Goal: Task Accomplishment & Management: Use online tool/utility

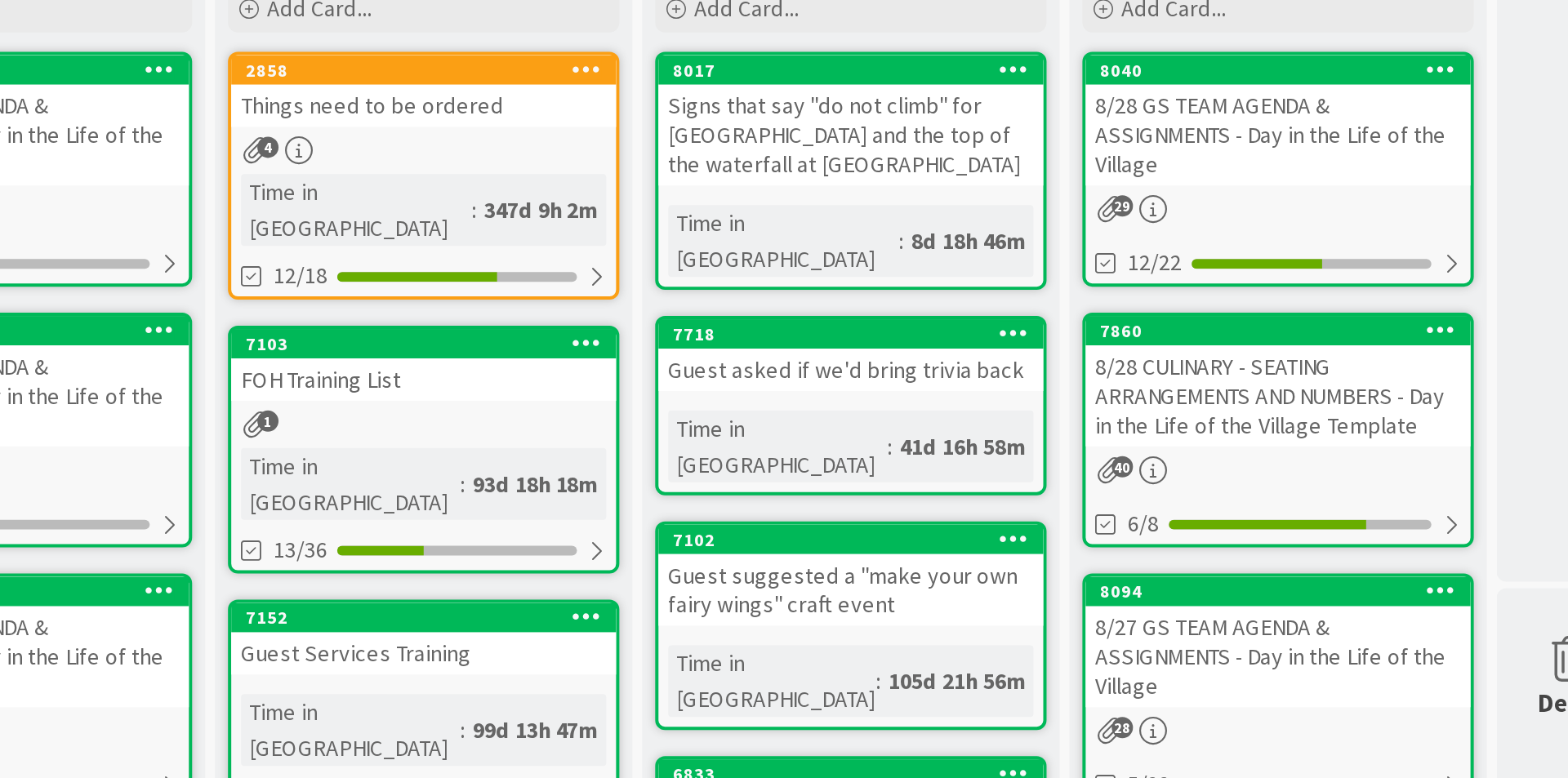
drag, startPoint x: 631, startPoint y: 37, endPoint x: 631, endPoint y: 79, distance: 42.0
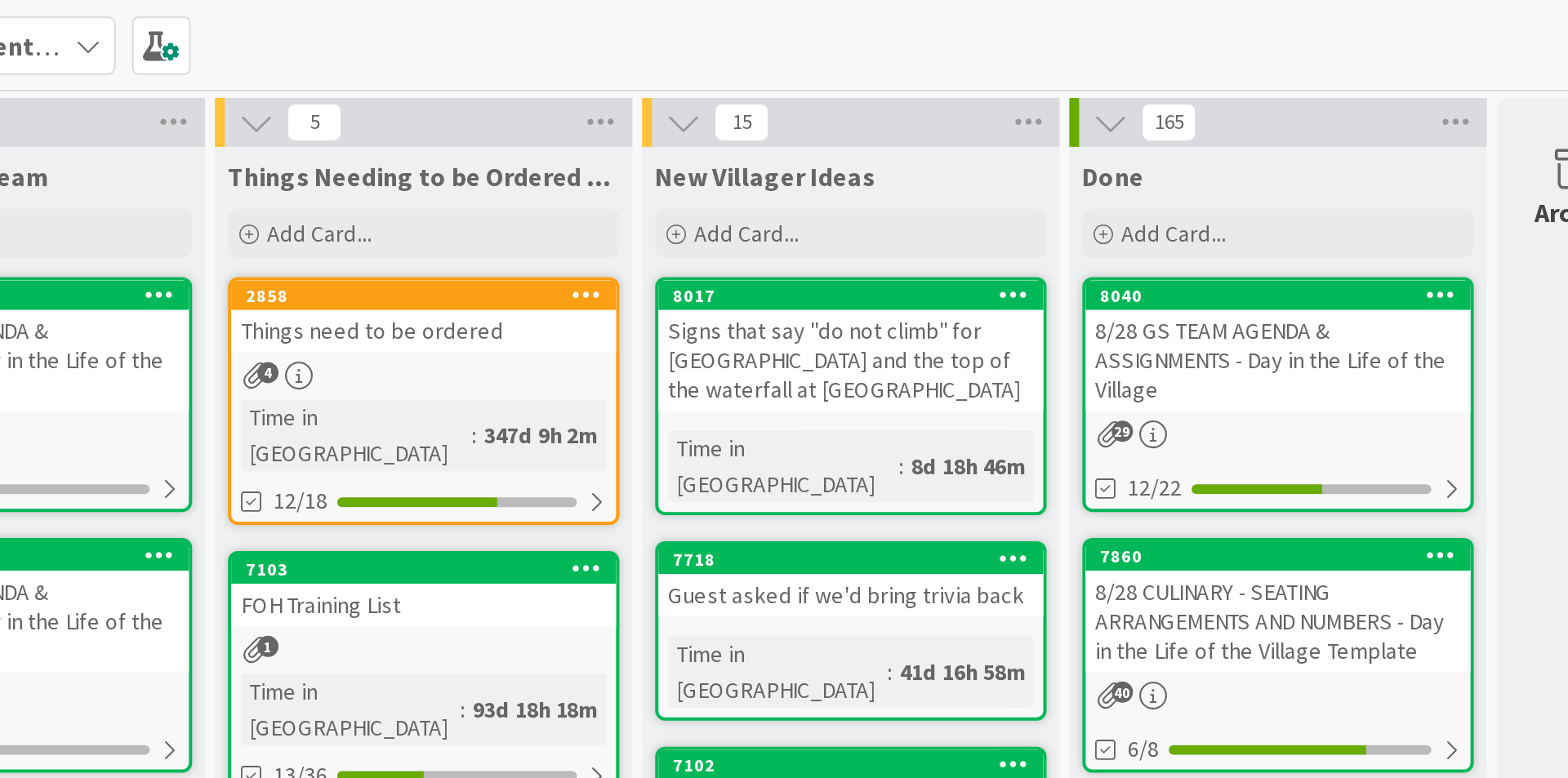
drag, startPoint x: 631, startPoint y: 79, endPoint x: 591, endPoint y: 23, distance: 68.8
click at [607, 29] on div "Kanban A Day as a Villager - Prep, Implement and Execute 1x 2x 3x" at bounding box center [806, 22] width 1523 height 45
drag, startPoint x: 584, startPoint y: 16, endPoint x: 603, endPoint y: 36, distance: 27.6
click at [603, 36] on div "Kanban A Day as a Villager - Prep, Implement and Execute 1x 2x 3x" at bounding box center [806, 22] width 1523 height 45
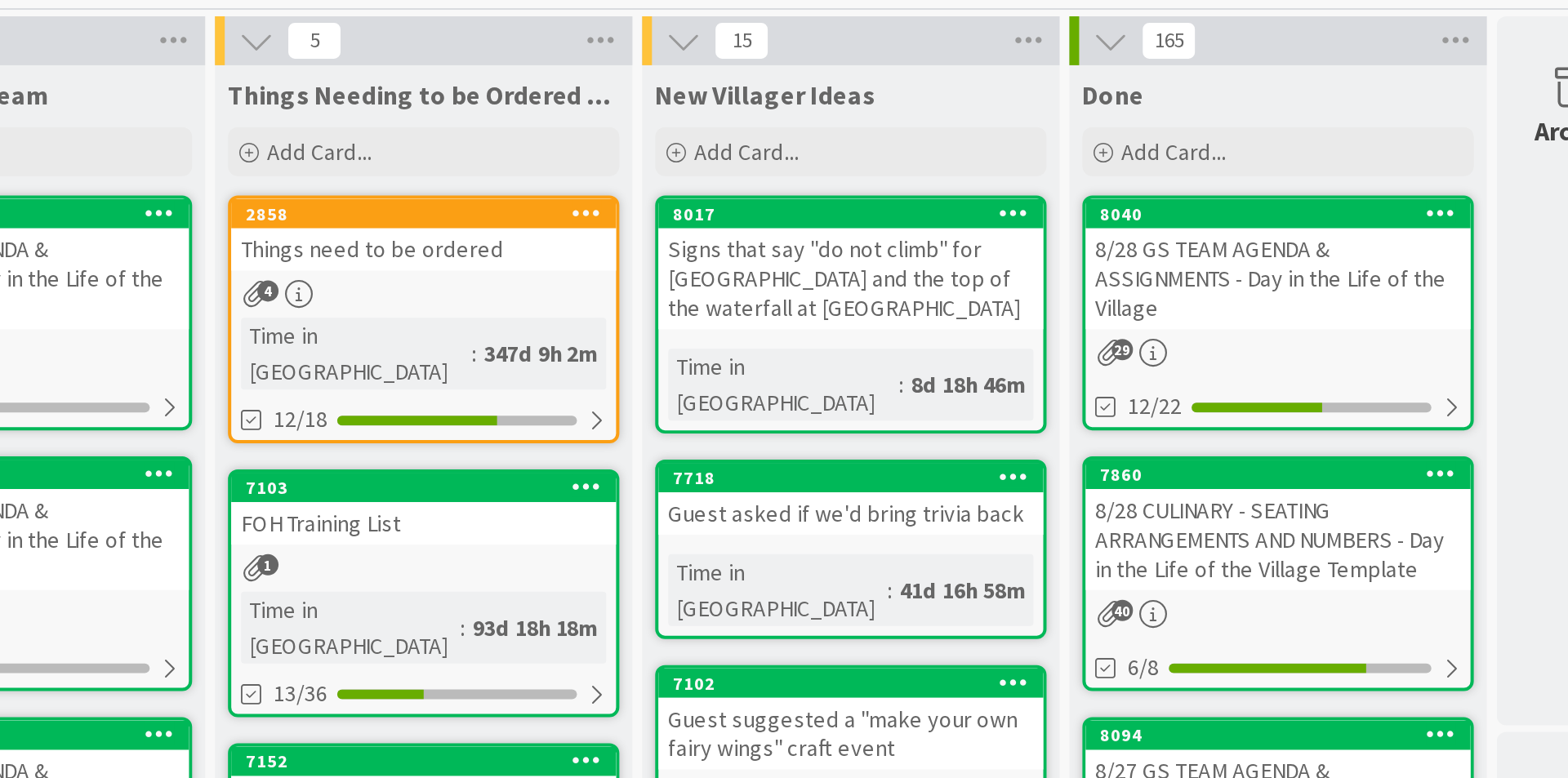
click at [604, 77] on div "Kanban A Day as a Villager - Prep, Implement and Execute 1x 2x 3x 33 Culinary &…" at bounding box center [806, 389] width 1523 height 778
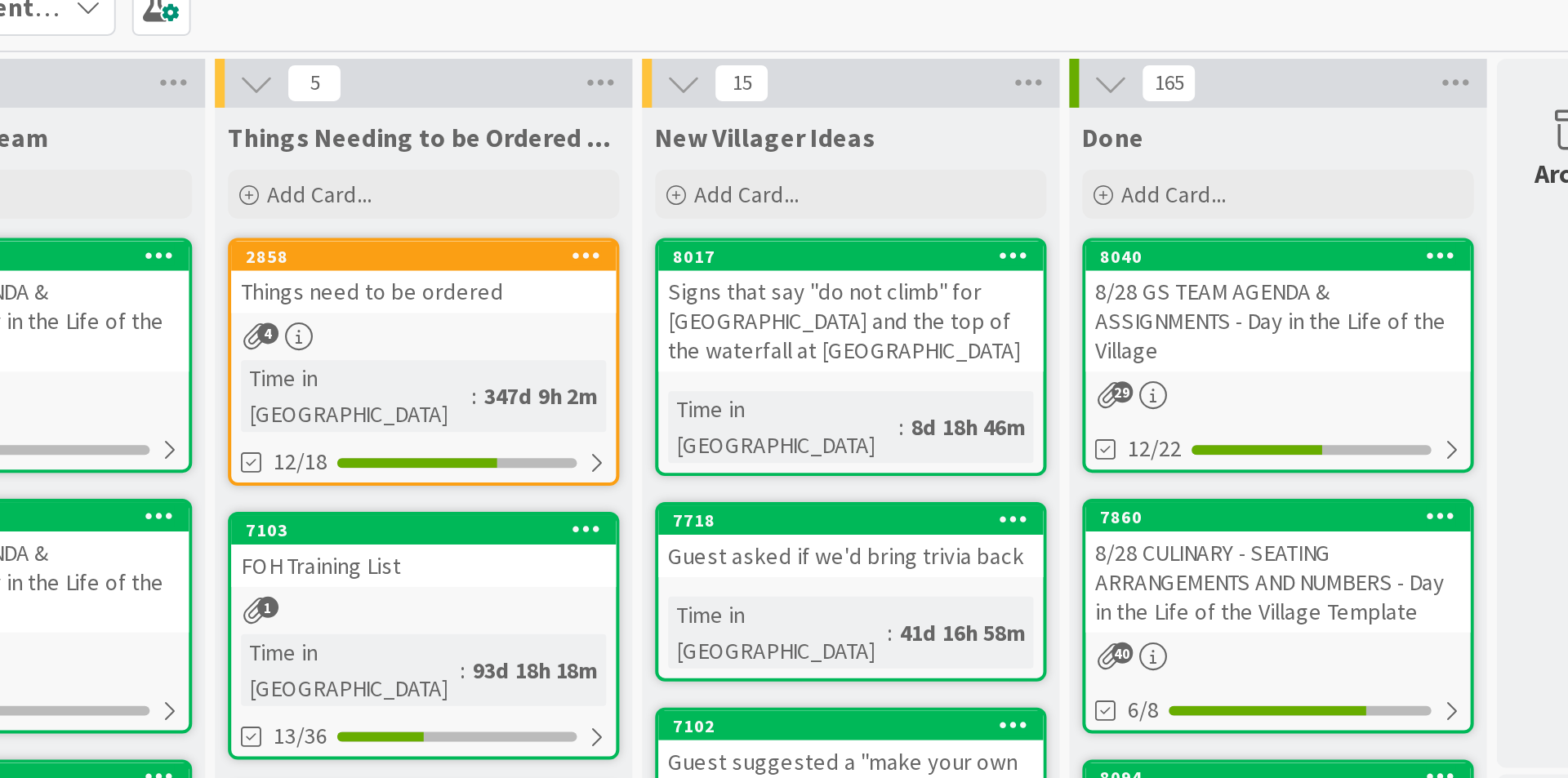
click at [605, 56] on div "5 Things Needing to be Ordered - PUT IN CARD, Don't make new card Add Card... 2…" at bounding box center [583, 767] width 209 height 1435
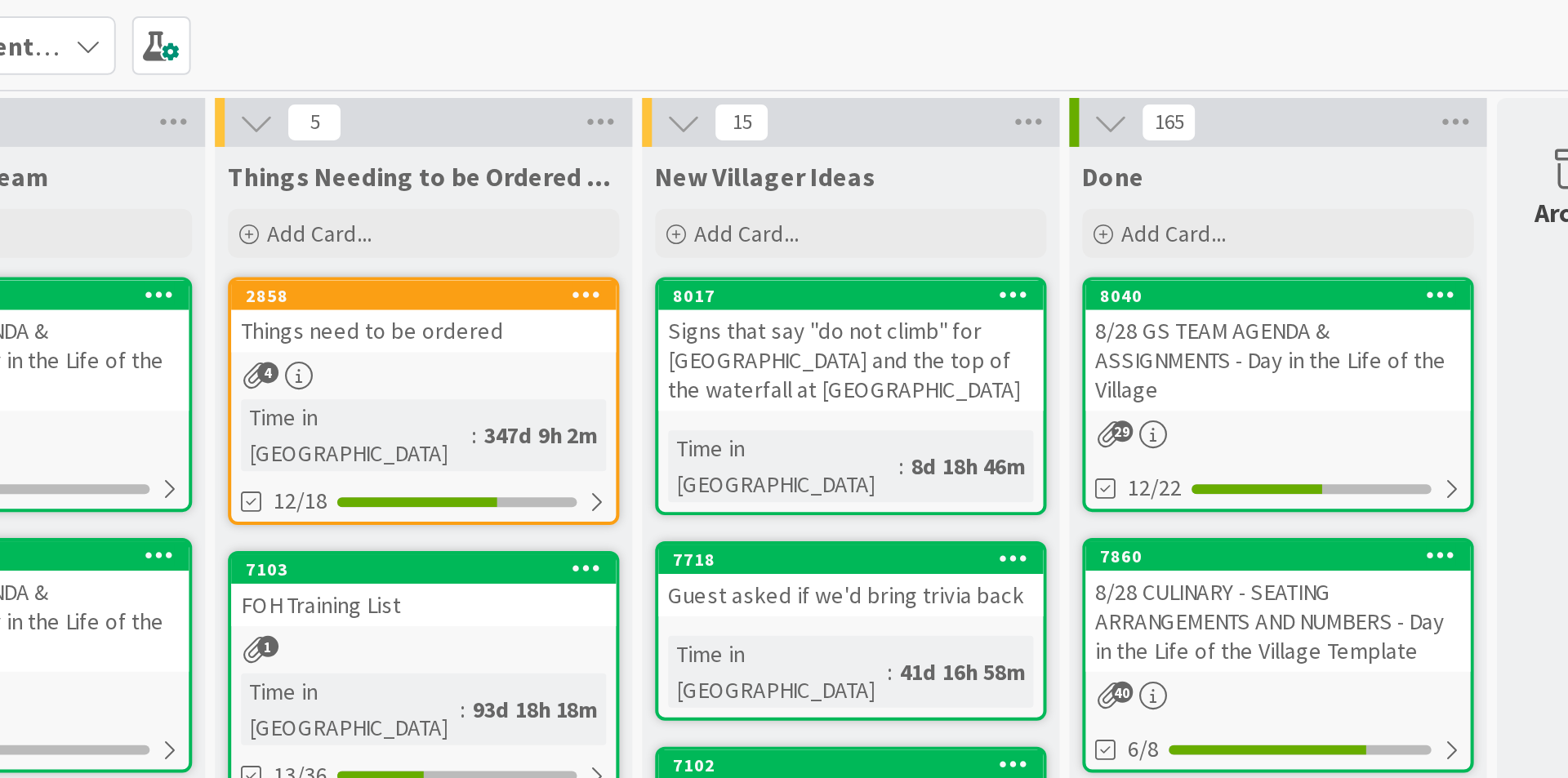
drag, startPoint x: 591, startPoint y: 14, endPoint x: 557, endPoint y: 26, distance: 36.1
click at [557, 26] on div "Kanban A Day as a Villager - Prep, Implement and Execute 1x 2x 3x" at bounding box center [806, 22] width 1523 height 45
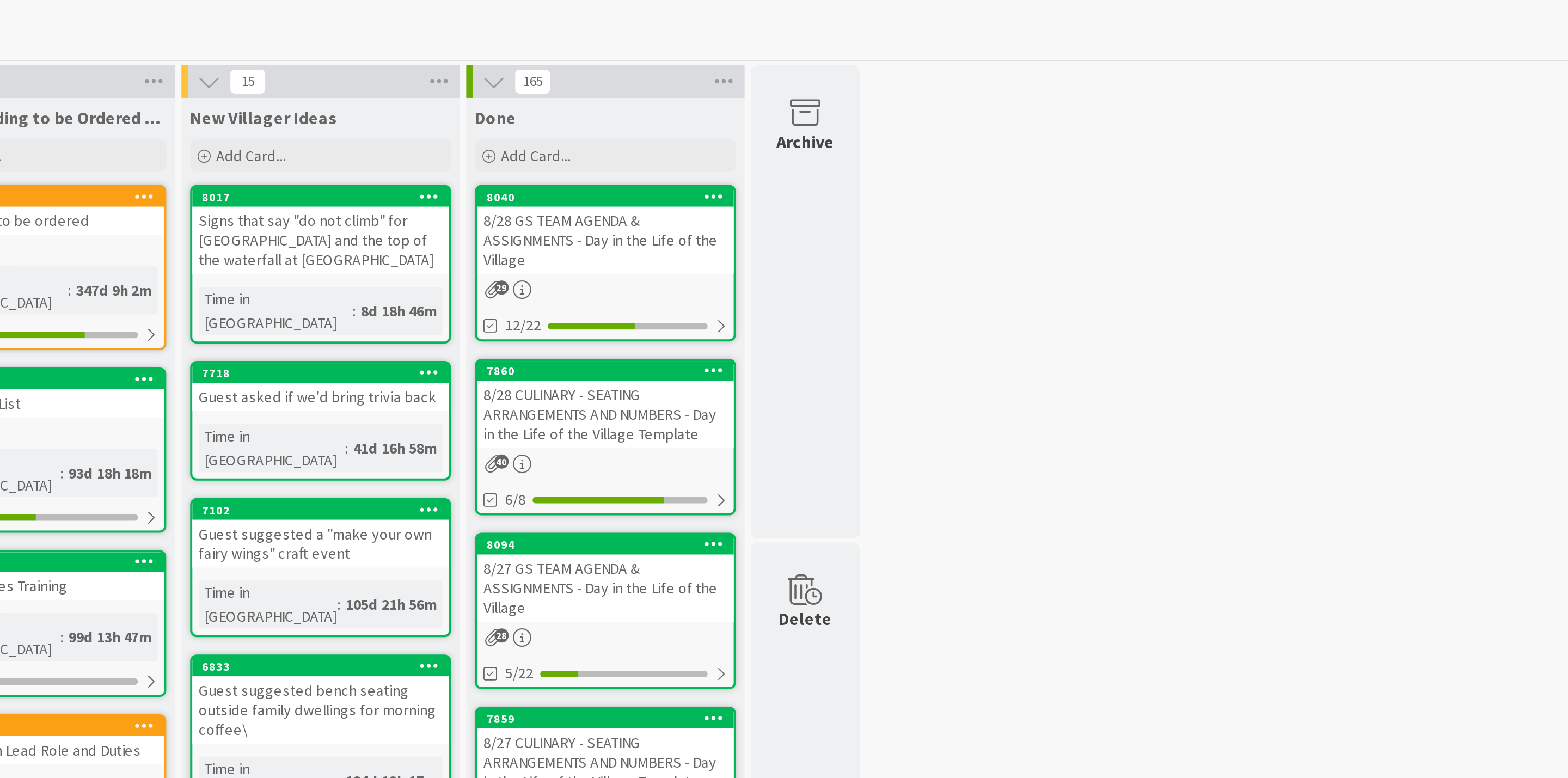
drag, startPoint x: 423, startPoint y: 1, endPoint x: 817, endPoint y: 181, distance: 433.2
click at [817, 181] on div "33 Culinary & BEOs Add Card... 7861 8/29 CULINARY - SEATING ARRANGEMENTS AND NU…" at bounding box center [799, 514] width 1534 height 962
drag, startPoint x: 833, startPoint y: 125, endPoint x: 1024, endPoint y: 123, distance: 191.0
click at [1024, 123] on div "33 Culinary & BEOs Add Card... 7861 8/29 CULINARY - SEATING ARRANGEMENTS AND NU…" at bounding box center [799, 514] width 1534 height 962
click at [1024, 121] on div "33 Culinary & BEOs Add Card... 7861 8/29 CULINARY - SEATING ARRANGEMENTS AND NU…" at bounding box center [799, 514] width 1534 height 962
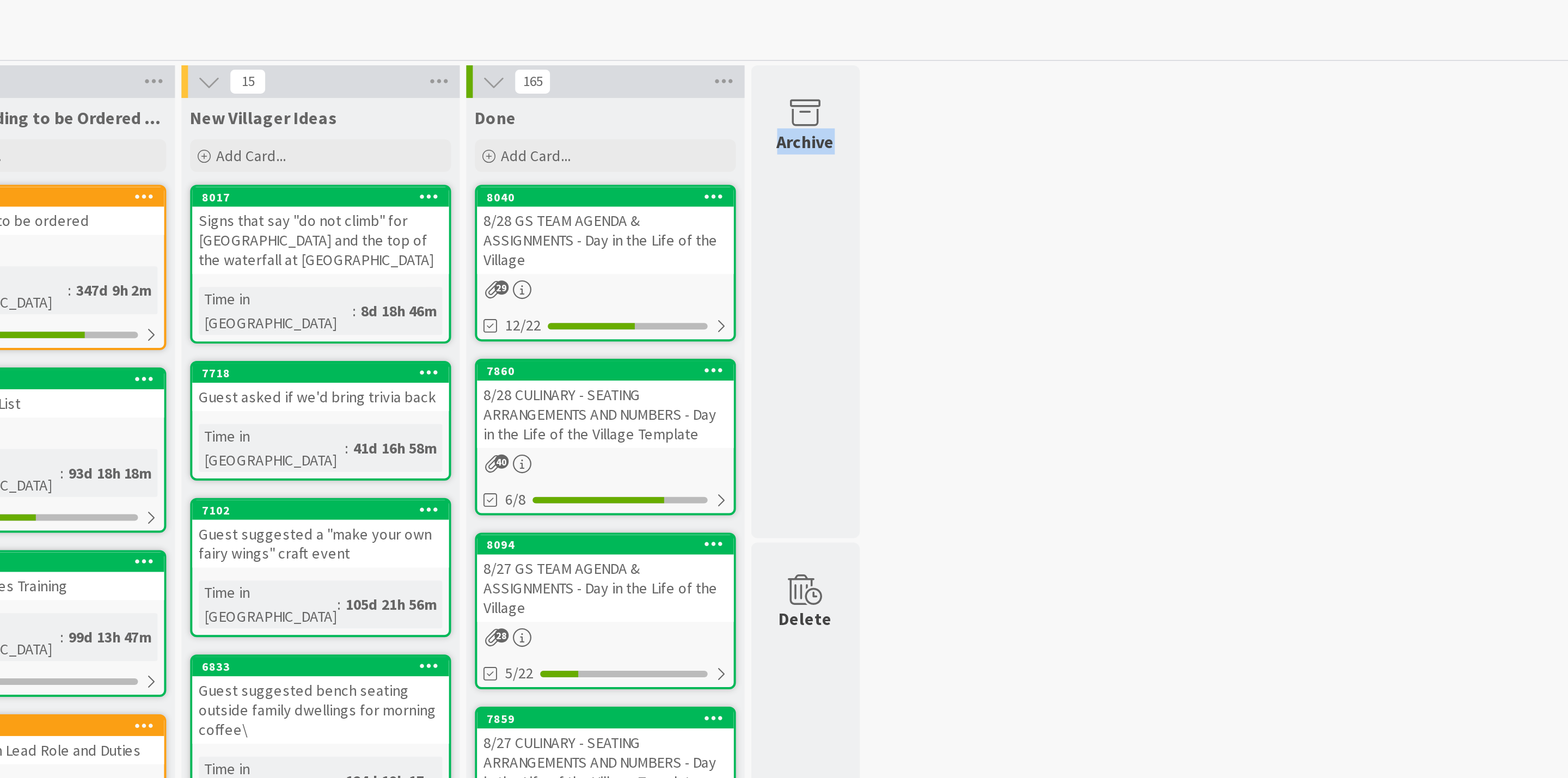
drag, startPoint x: 1155, startPoint y: 0, endPoint x: 992, endPoint y: 159, distance: 227.7
click at [992, 159] on div "33 Culinary & BEOs Add Card... 7861 8/29 CULINARY - SEATING ARRANGEMENTS AND NU…" at bounding box center [799, 514] width 1534 height 962
drag, startPoint x: 833, startPoint y: 104, endPoint x: 867, endPoint y: 103, distance: 34.0
click at [867, 103] on div "33 Culinary & BEOs Add Card... 7861 8/29 CULINARY - SEATING ARRANGEMENTS AND NU…" at bounding box center [799, 514] width 1534 height 962
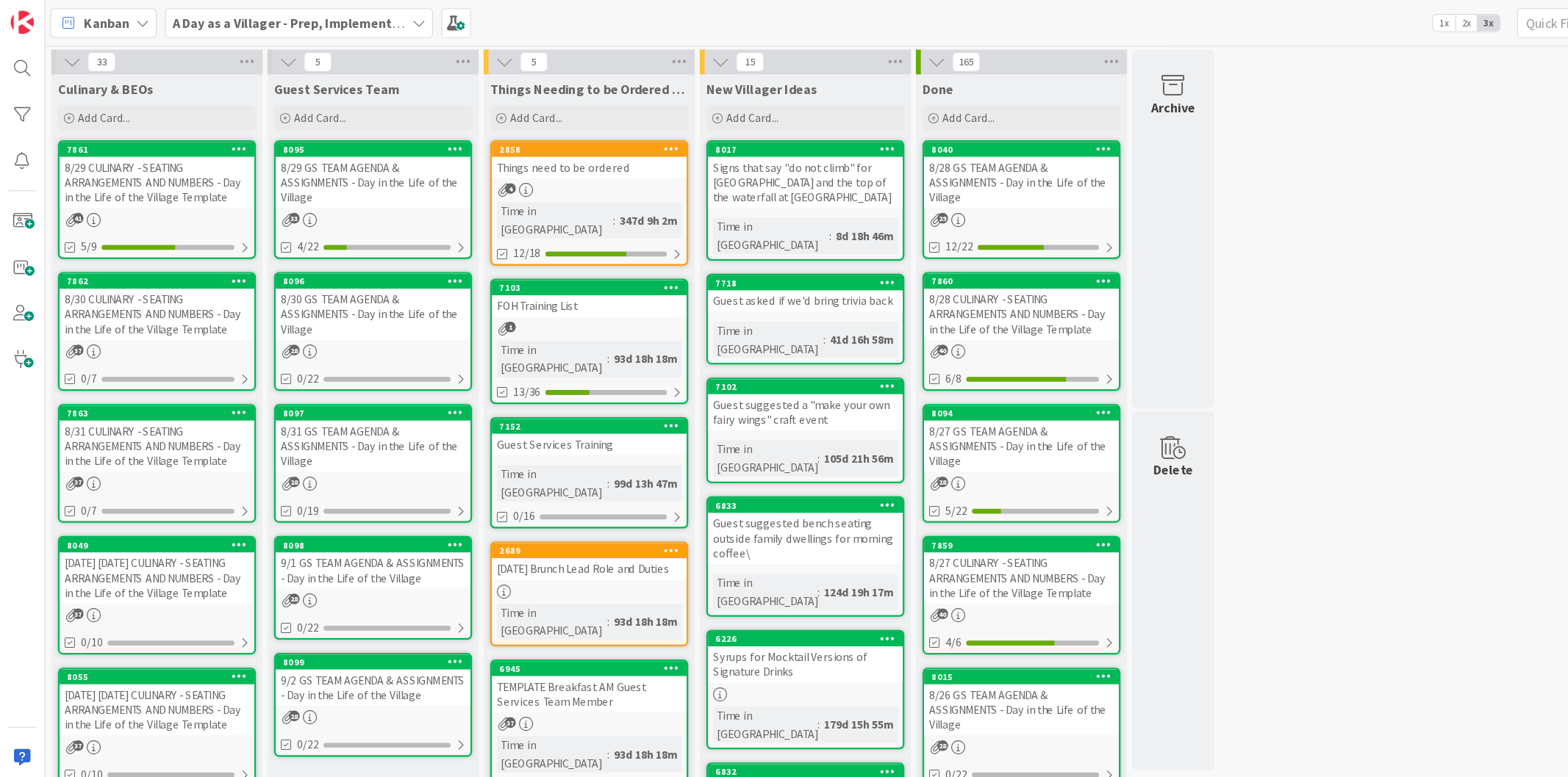
click at [150, 170] on div "8/29 CULINARY - SEATING ARRANGEMENTS AND NUMBERS - Day in the Life of the Villa…" at bounding box center [139, 162] width 173 height 45
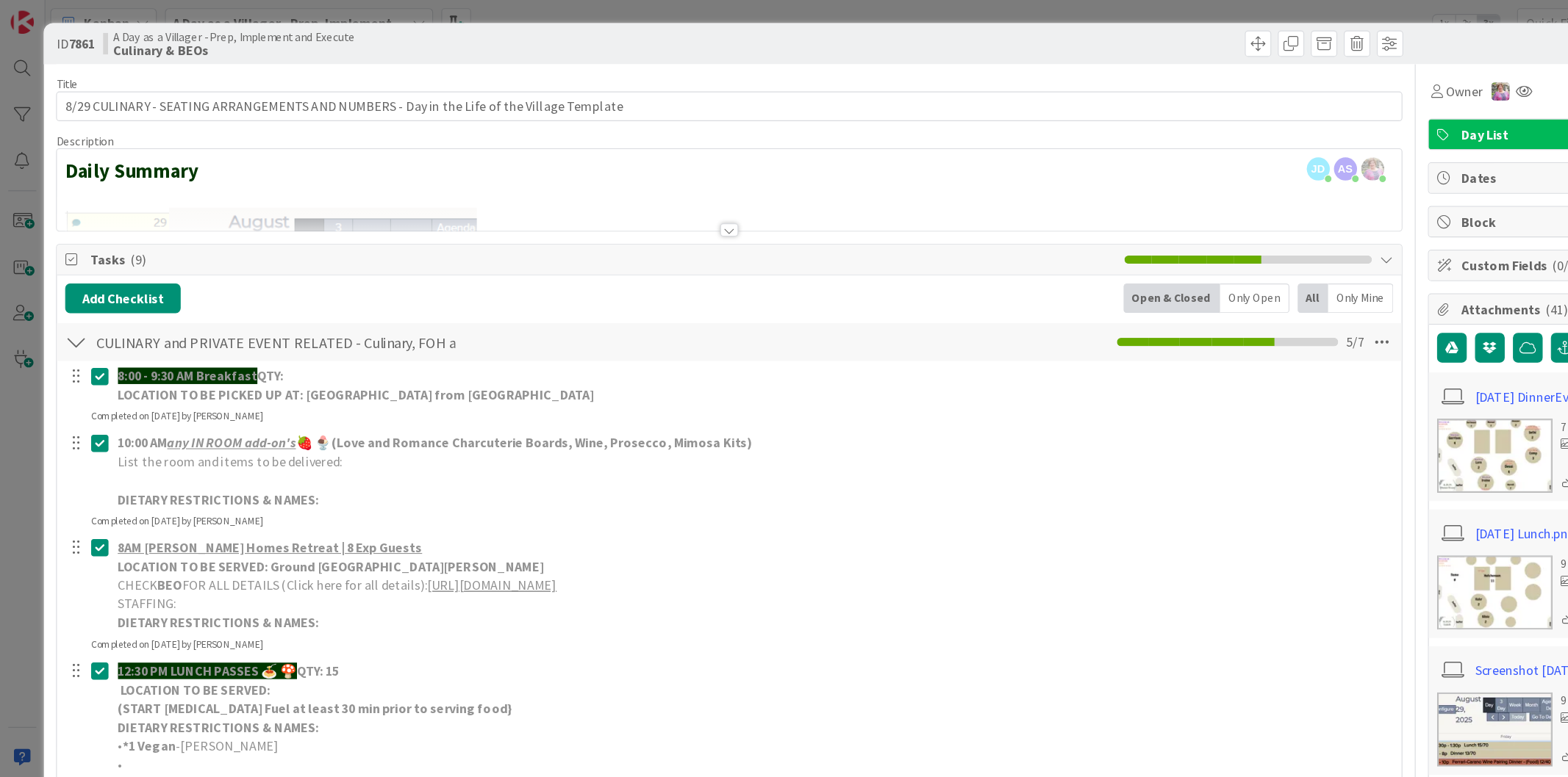
click at [541, 10] on div "ID 7861 A Day as a Villager - Prep, Implement and Execute Culinary & BEOs Title…" at bounding box center [784, 388] width 1568 height 777
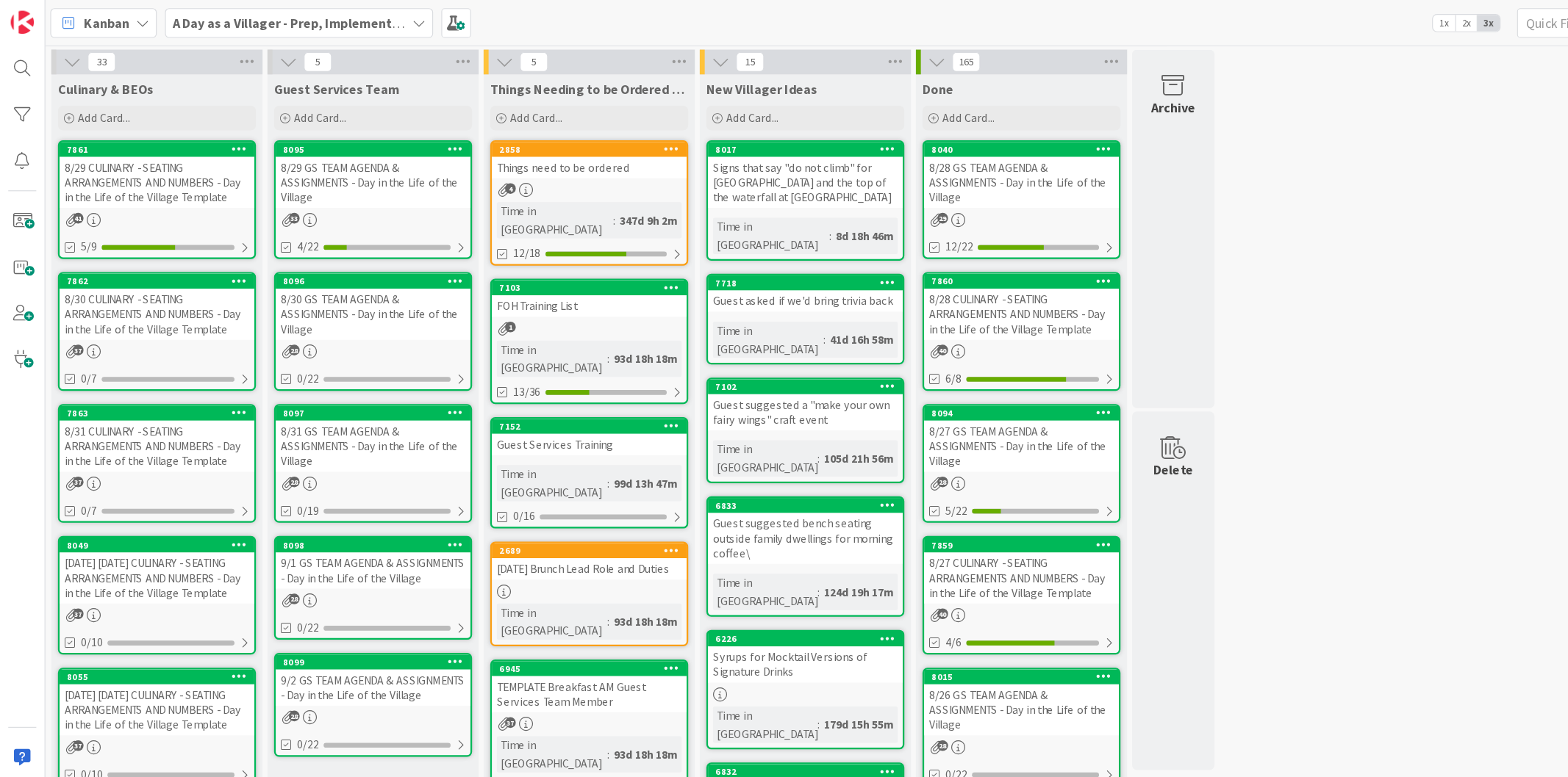
click at [303, 163] on div "8/29 GS TEAM AGENDA & ASSIGNMENTS - Day in the Life of the Village" at bounding box center [332, 162] width 173 height 45
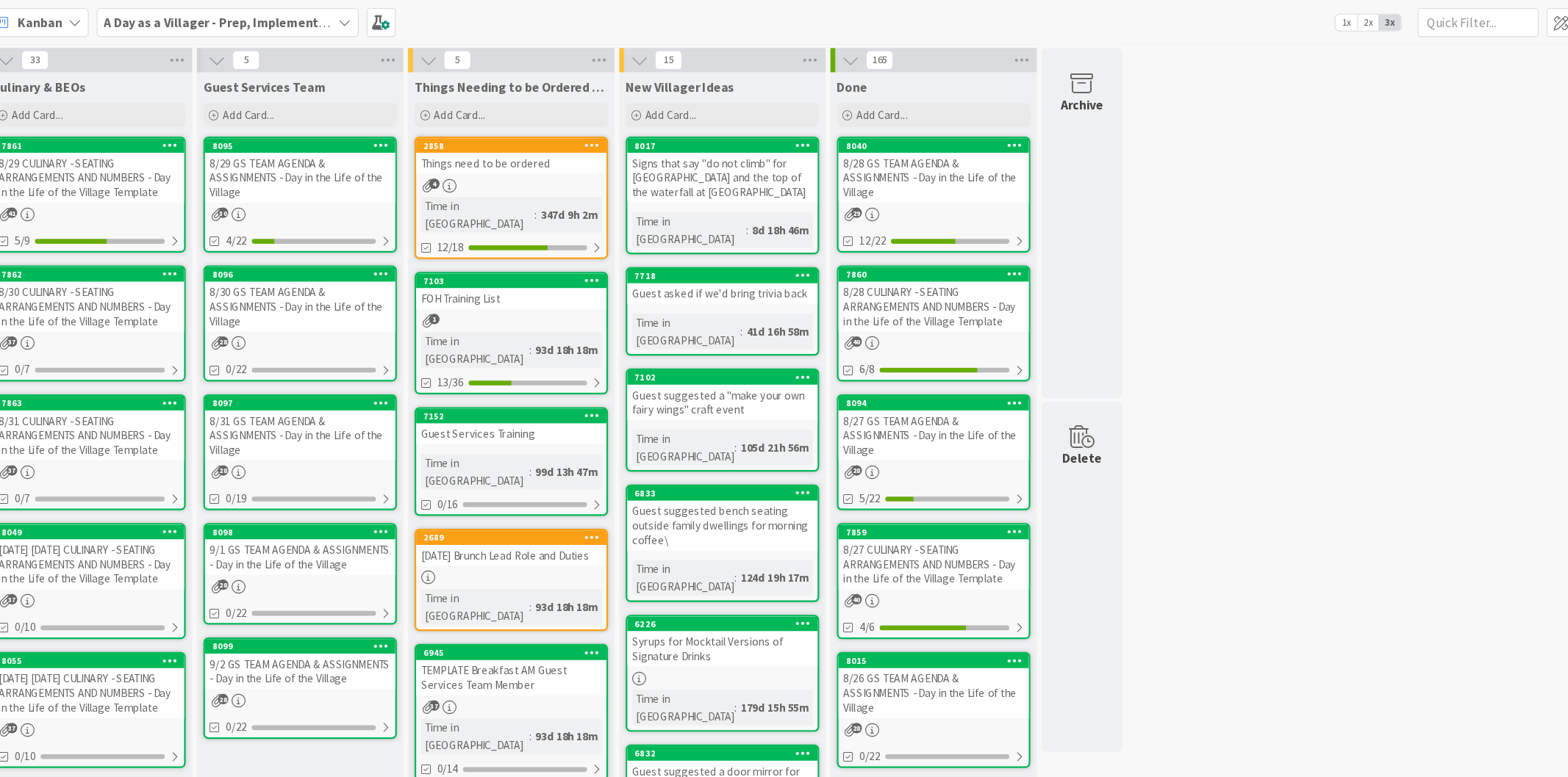
drag, startPoint x: 1362, startPoint y: 2, endPoint x: 1165, endPoint y: 263, distance: 327.0
click at [1165, 263] on div "33 Culinary & BEOs Add Card... 7861 8/29 CULINARY - SEATING ARRANGEMENTS AND NU…" at bounding box center [805, 693] width 1522 height 1299
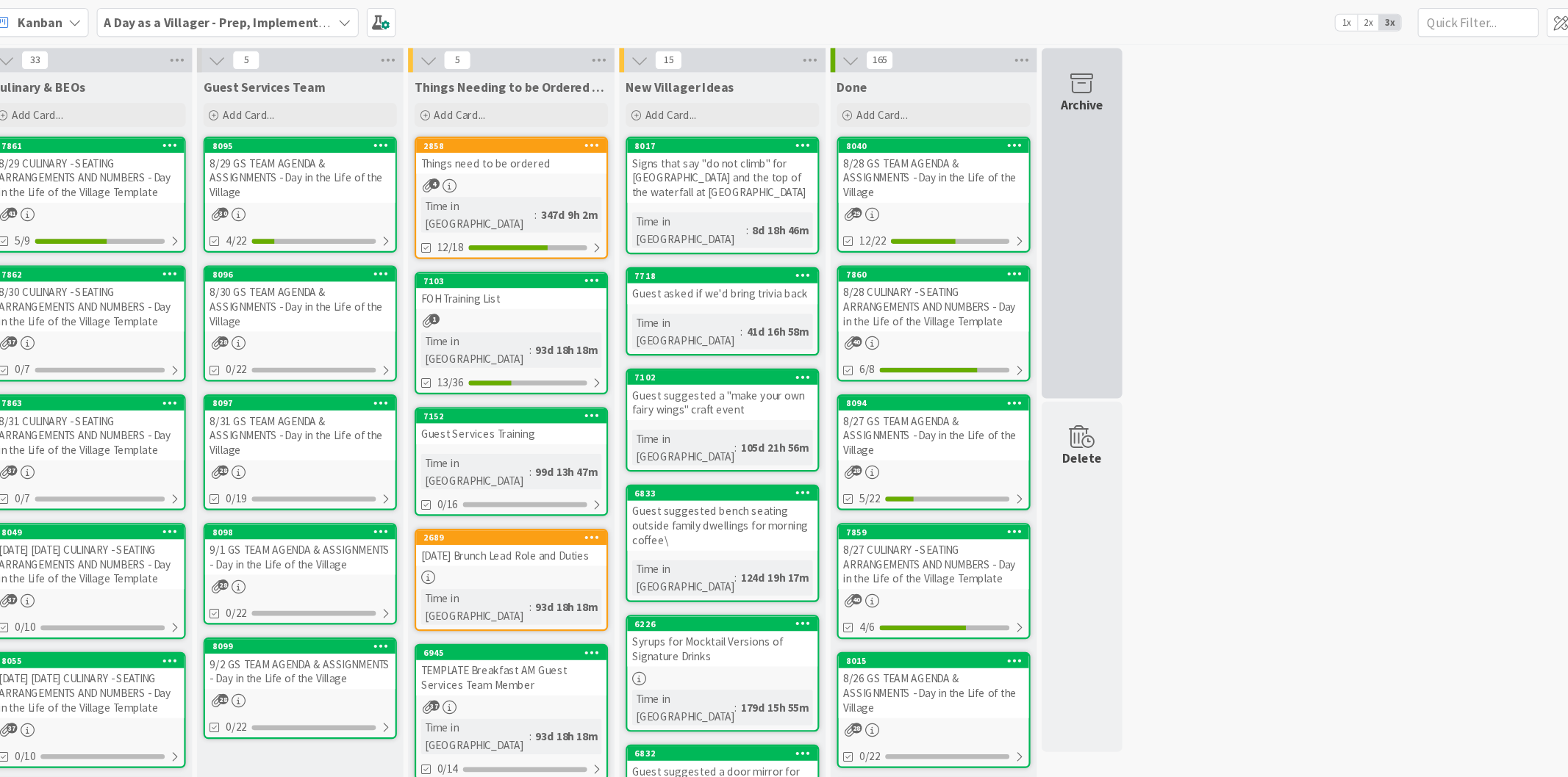
drag, startPoint x: 1137, startPoint y: 385, endPoint x: 1022, endPoint y: 250, distance: 177.3
click at [1022, 250] on div "Archive" at bounding box center [1045, 204] width 73 height 320
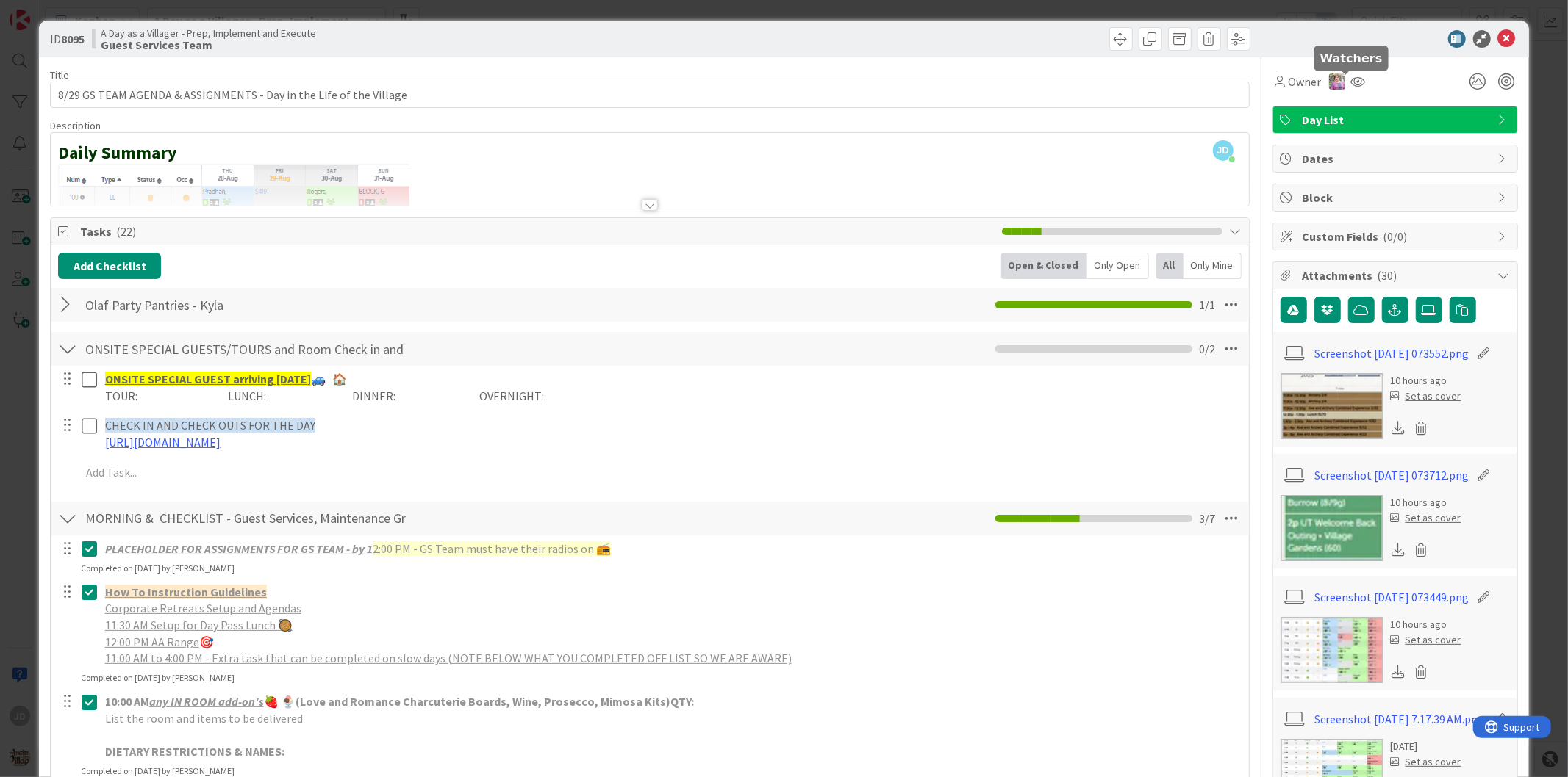
click at [1410, 34] on icon at bounding box center [1506, 39] width 17 height 17
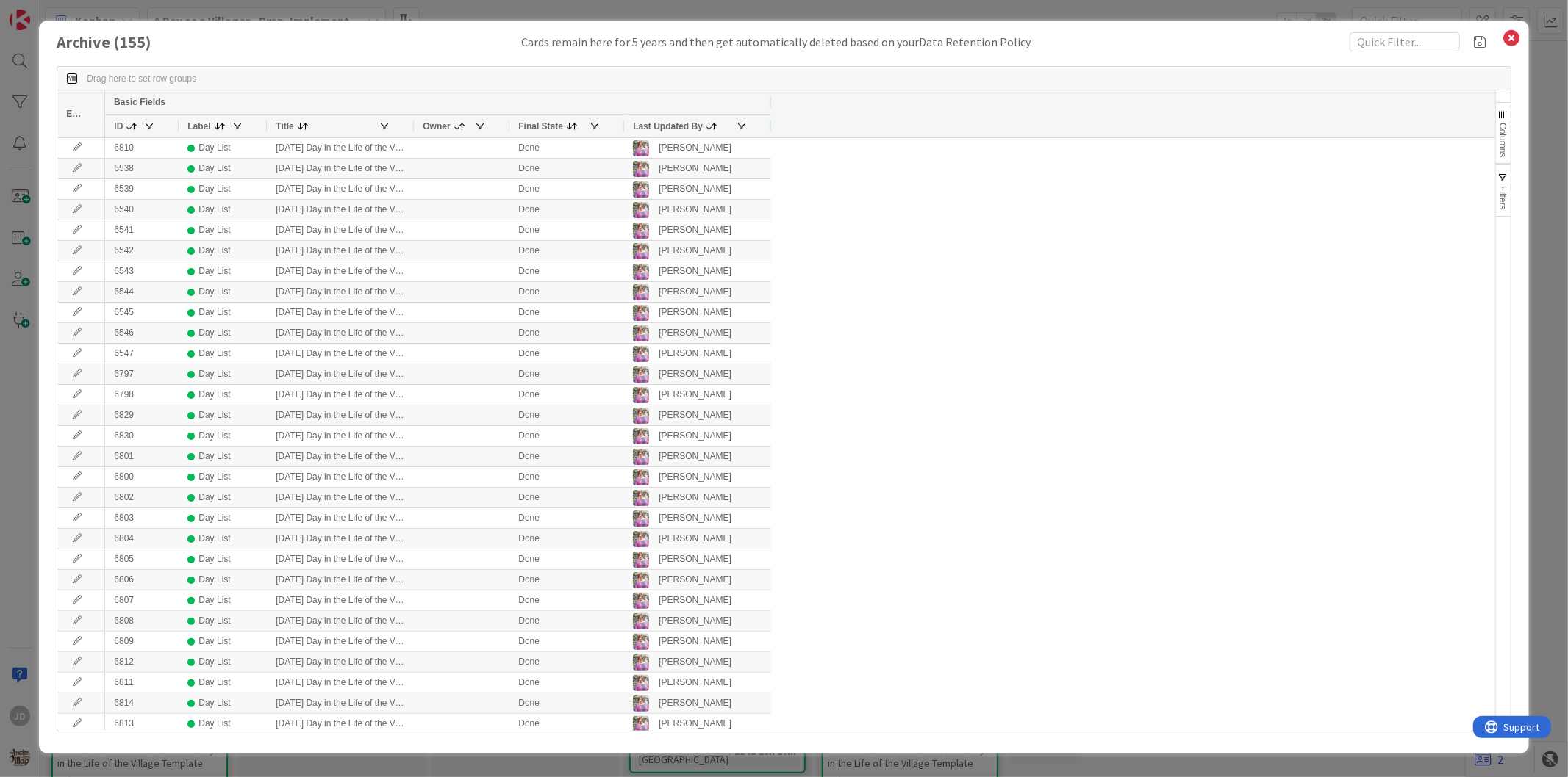
click at [1410, 34] on icon at bounding box center [1511, 38] width 19 height 21
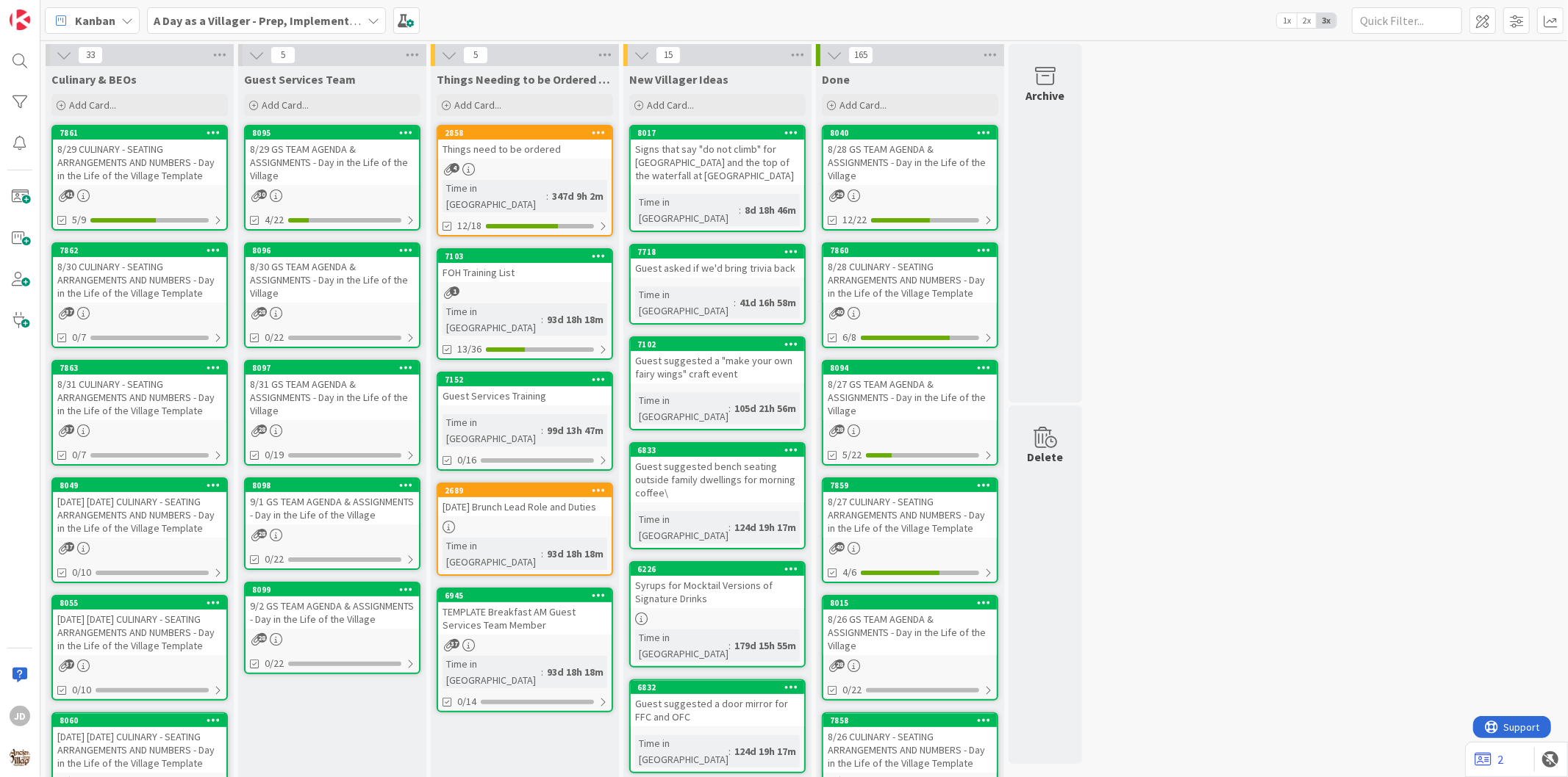
click at [114, 175] on div "8/29 CULINARY - SEATING ARRANGEMENTS AND NUMBERS - Day in the Life of the Villa…" at bounding box center [139, 162] width 173 height 45
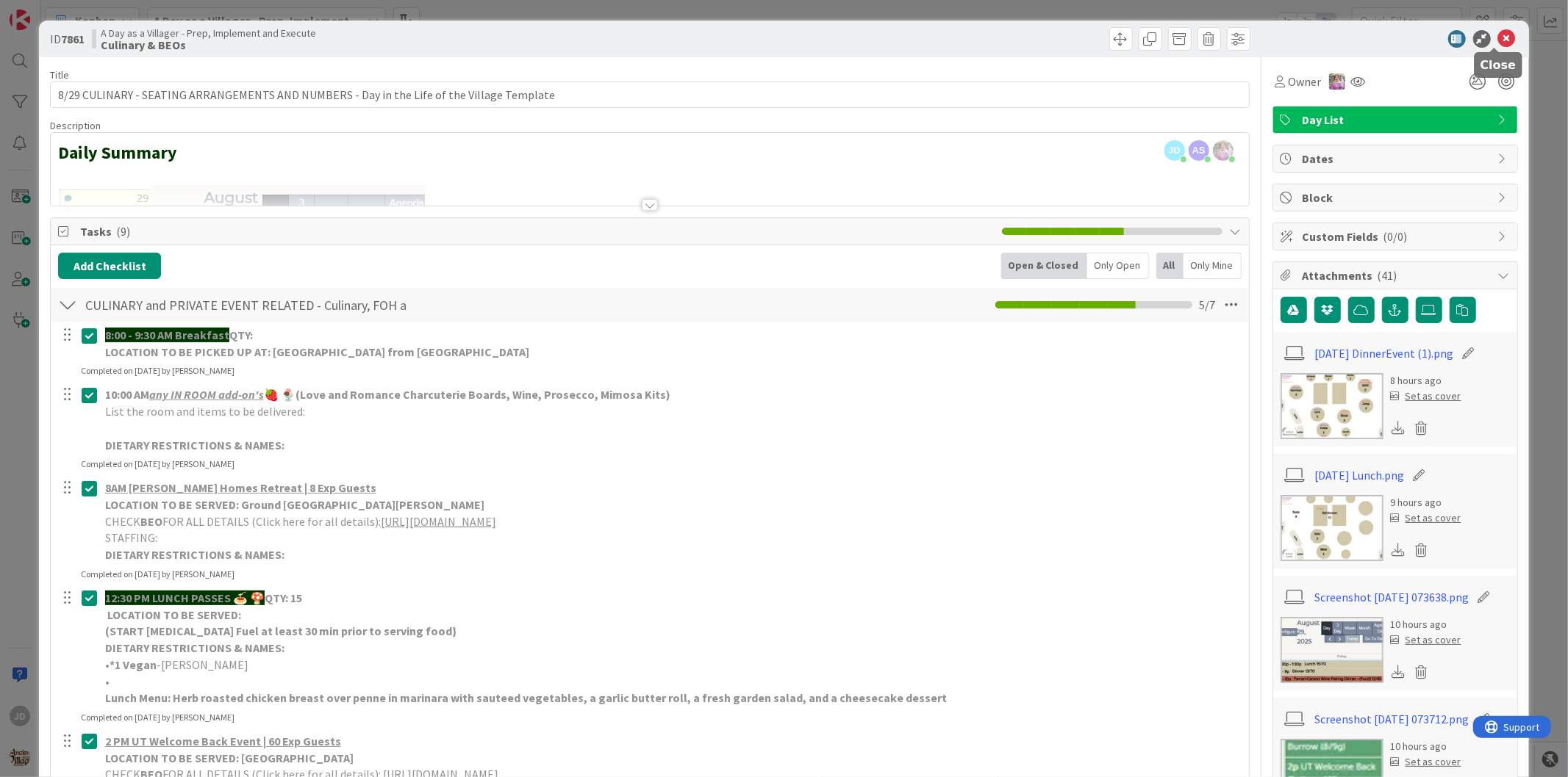
click at [1410, 33] on icon at bounding box center [1506, 39] width 17 height 17
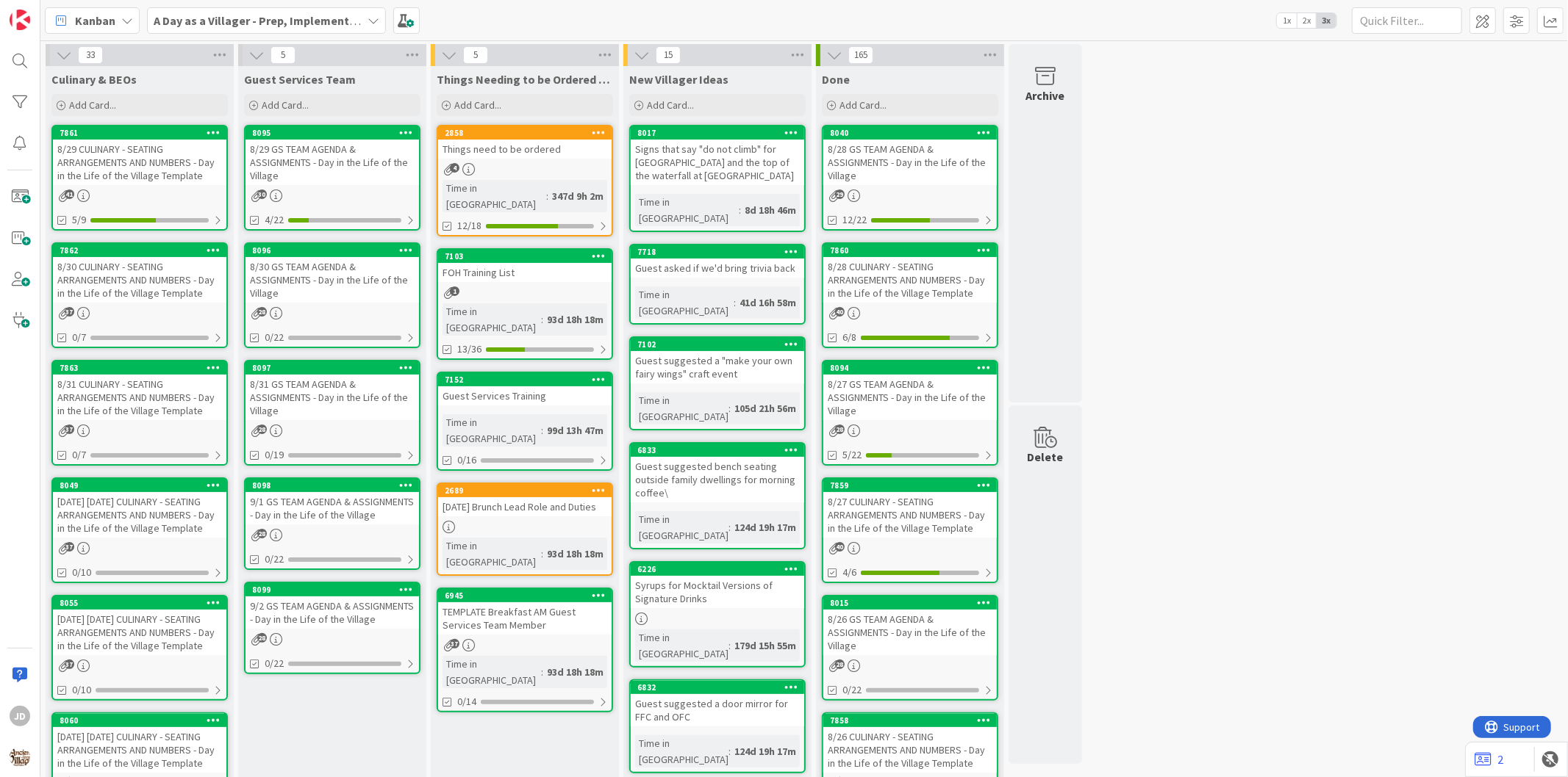
click at [360, 144] on div "8/29 GS TEAM AGENDA & ASSIGNMENTS - Day in the Life of the Village" at bounding box center [332, 162] width 173 height 45
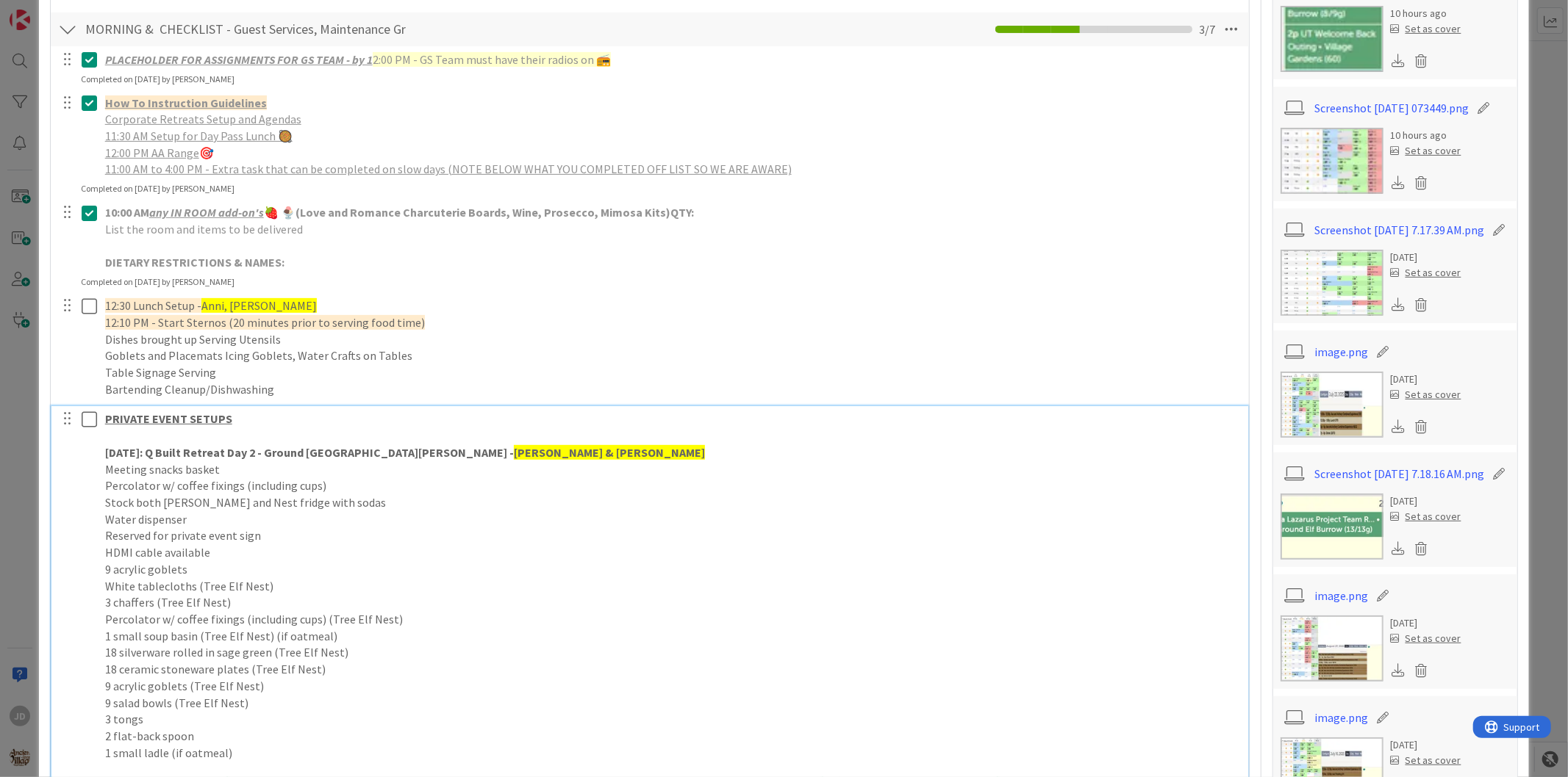
click at [883, 485] on p "Percolator w/ coffee fixings (including cups)" at bounding box center [671, 485] width 1133 height 17
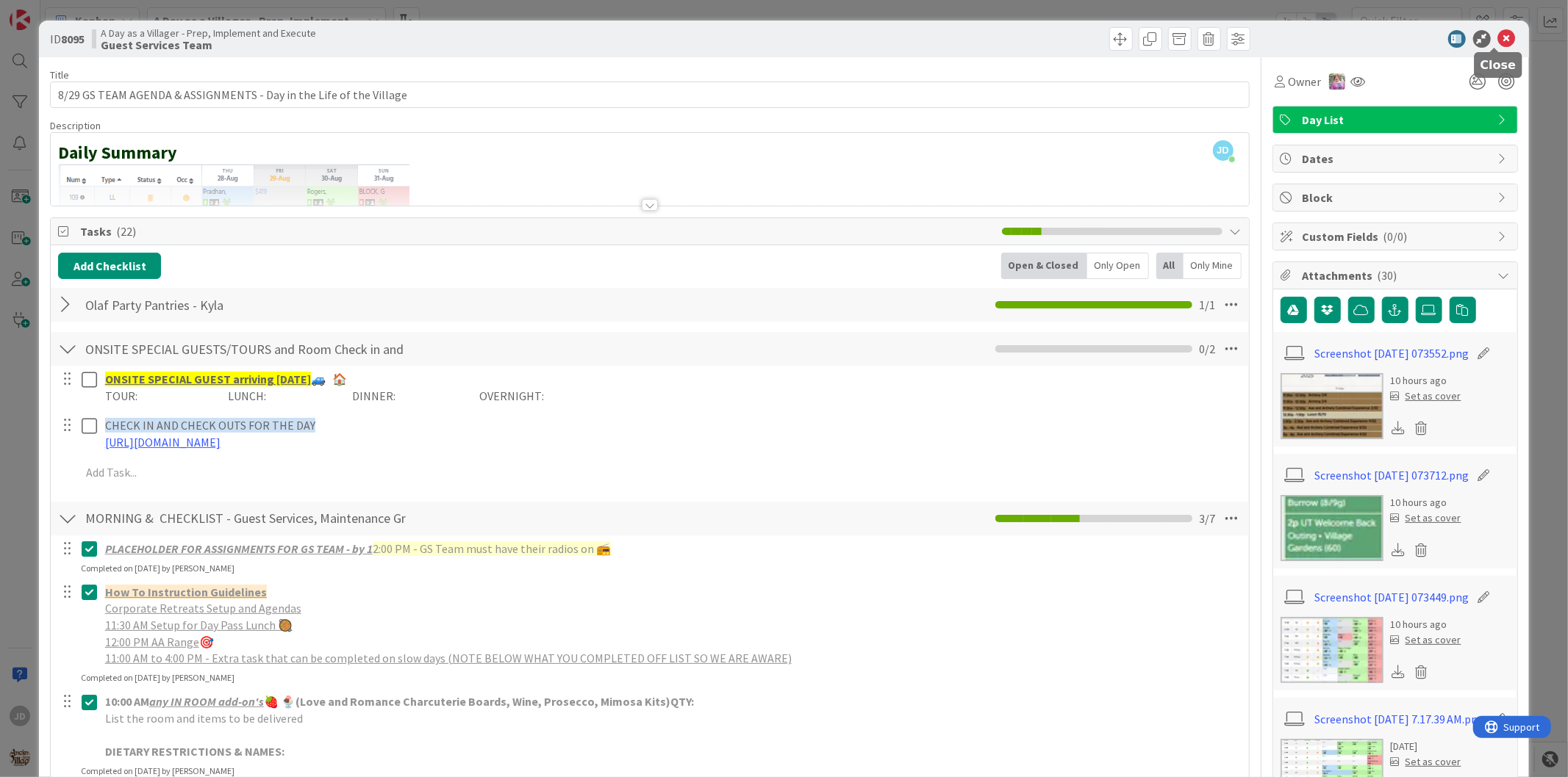
click at [1410, 35] on icon at bounding box center [1506, 39] width 17 height 17
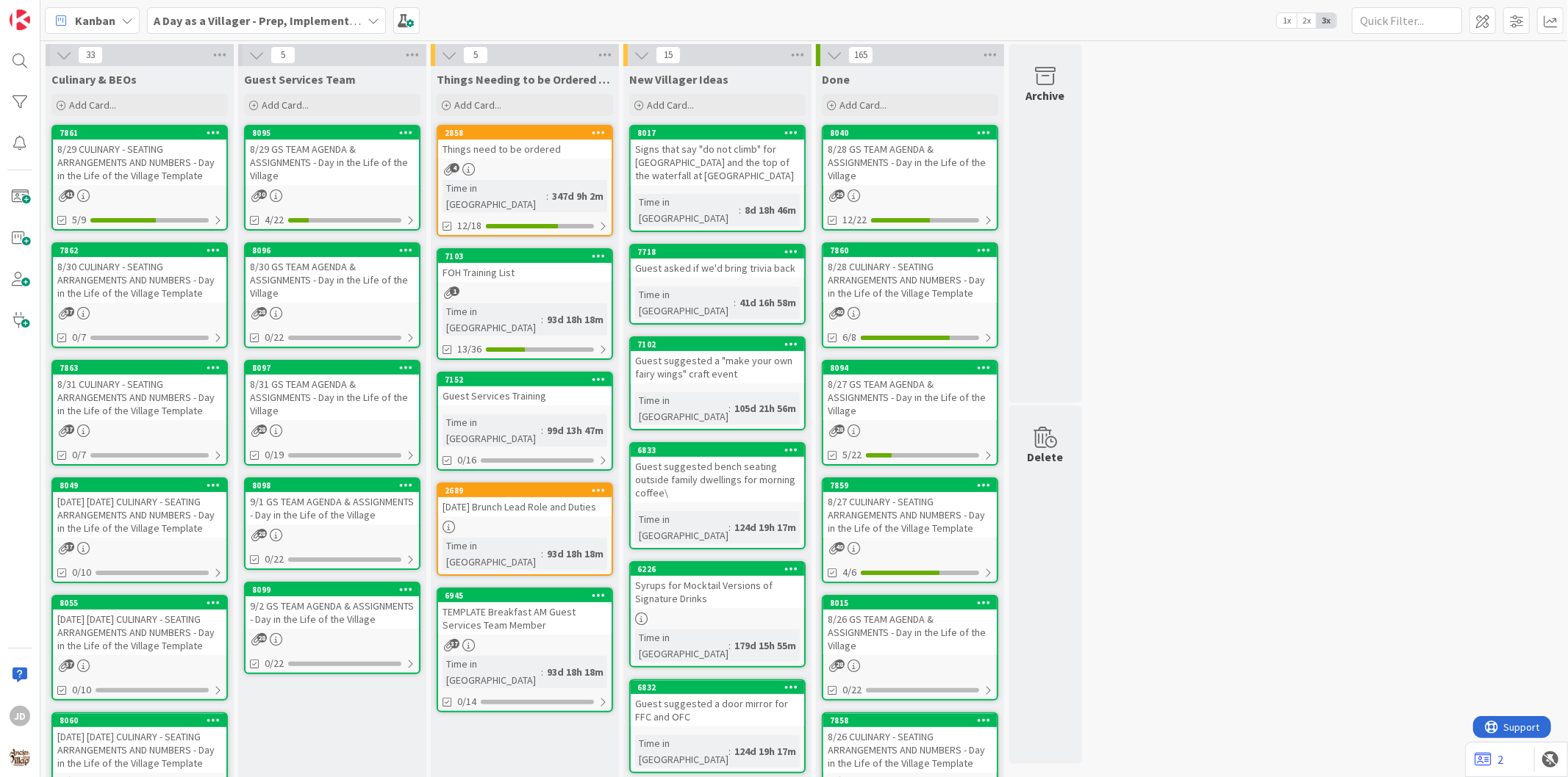
click at [328, 274] on div "8/30 GS TEAM AGENDA & ASSIGNMENTS - Day in the Life of the Village" at bounding box center [332, 279] width 173 height 45
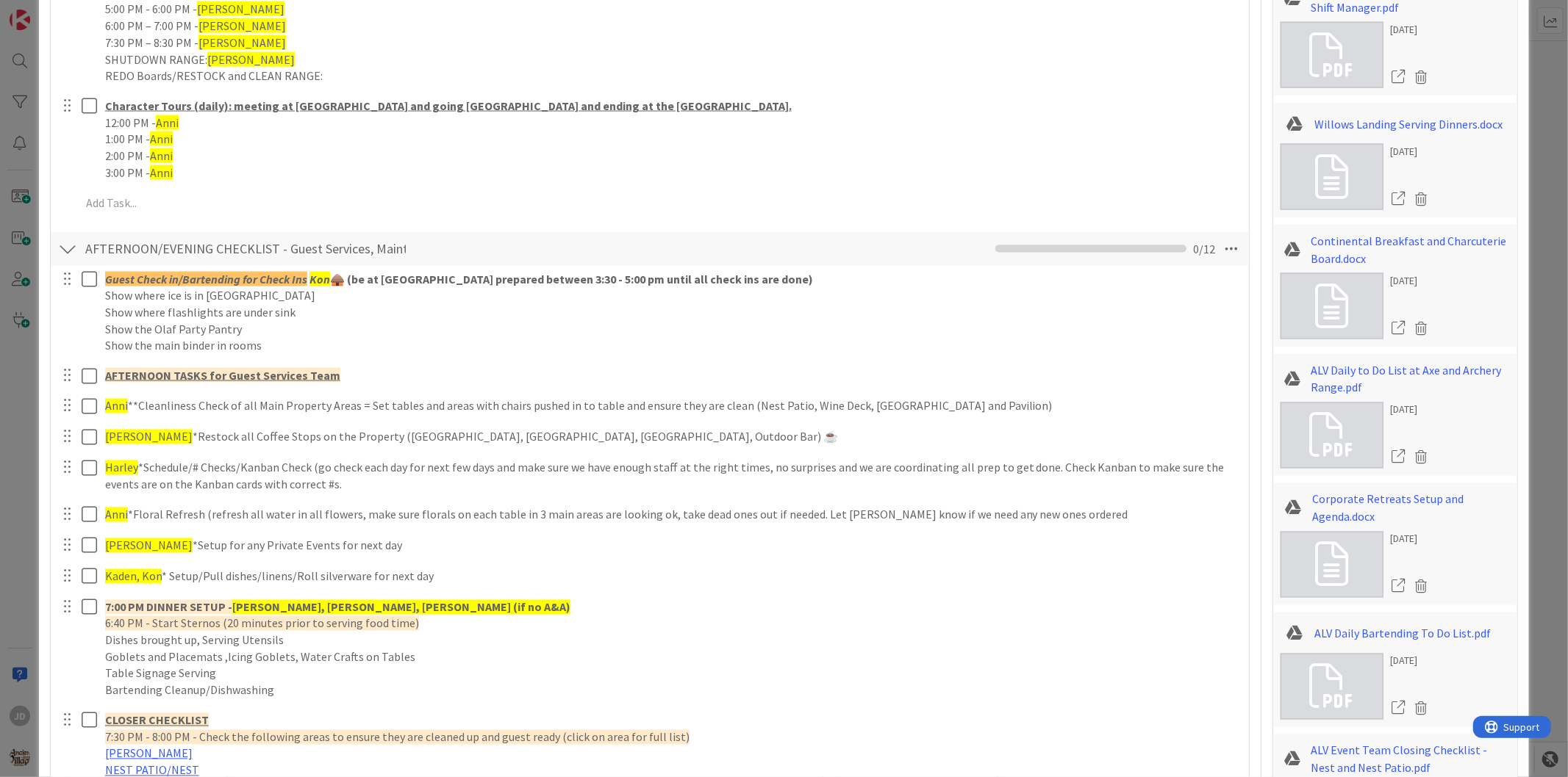
scroll to position [2040, 0]
